Goal: Transaction & Acquisition: Purchase product/service

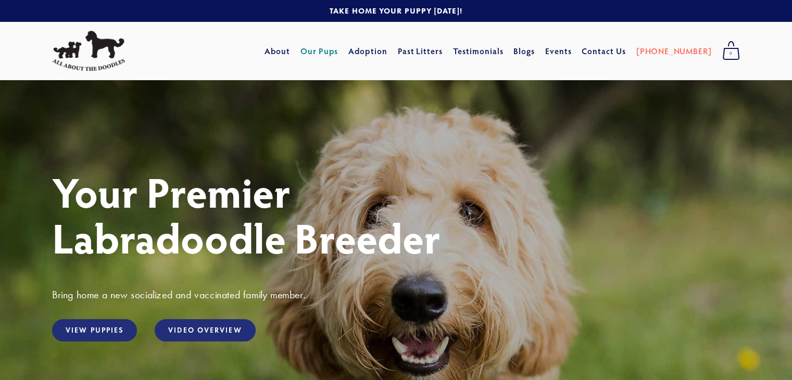
click at [338, 50] on link "Our Pups" at bounding box center [319, 51] width 38 height 19
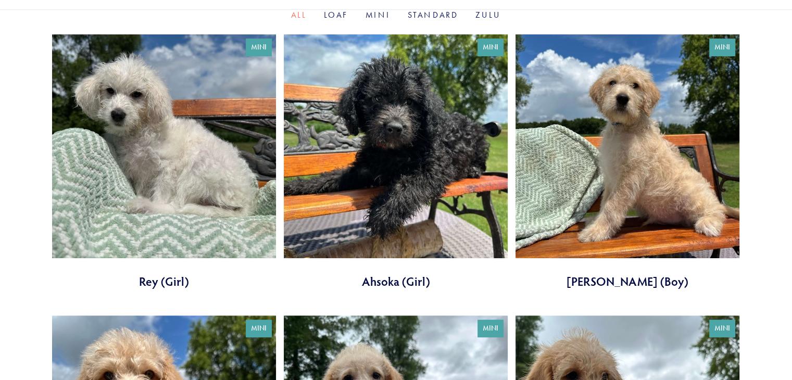
scroll to position [260, 0]
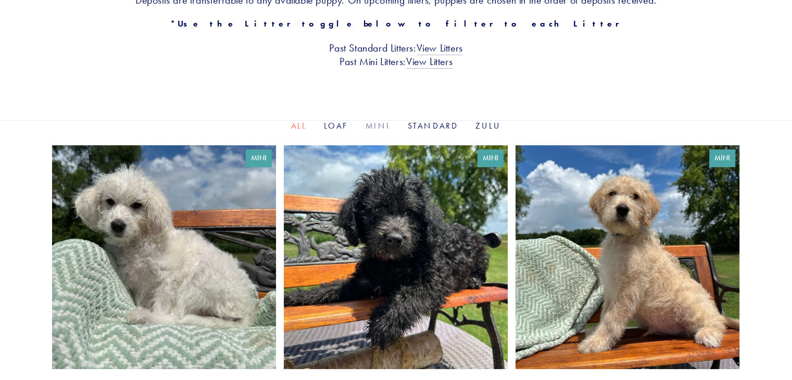
click at [369, 124] on link "Mini" at bounding box center [378, 126] width 26 height 10
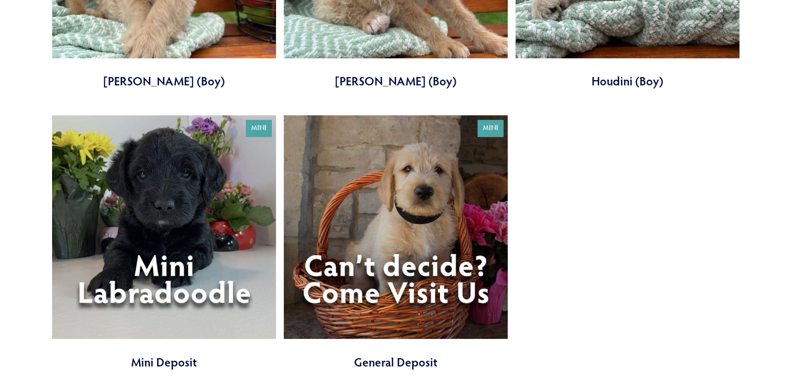
scroll to position [1145, 0]
